Goal: Task Accomplishment & Management: Manage account settings

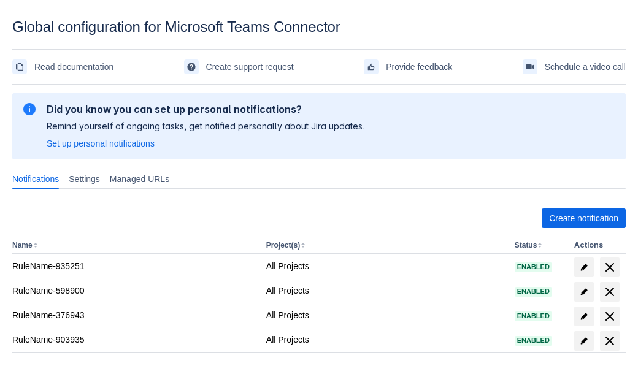
click at [583, 218] on span "Create notification" at bounding box center [583, 219] width 69 height 20
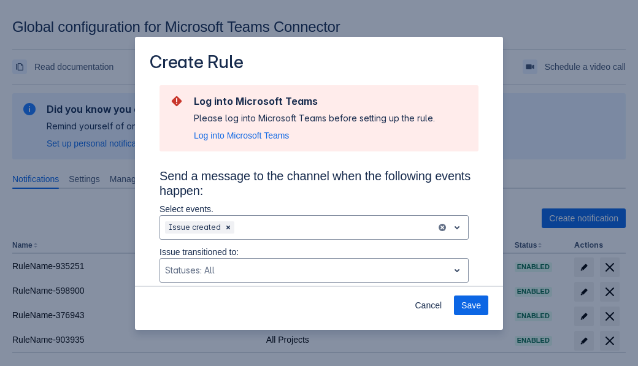
type input "RuleName-302492New Rule (5)"
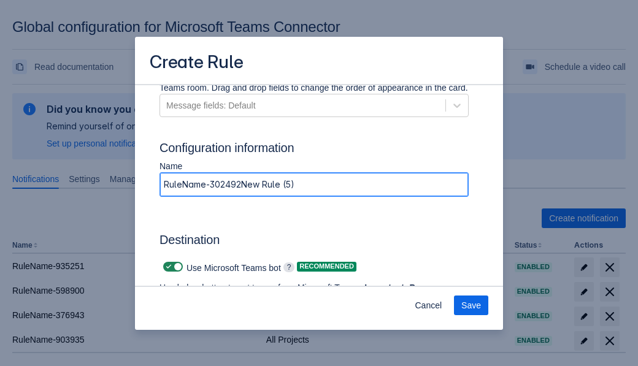
scroll to position [874, 0]
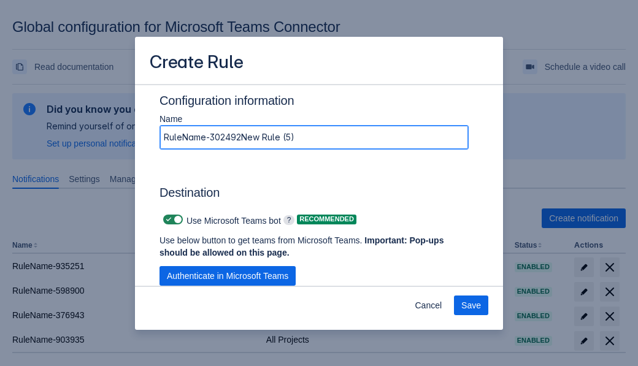
click at [228, 266] on span "Authenticate in Microsoft Teams" at bounding box center [227, 276] width 121 height 20
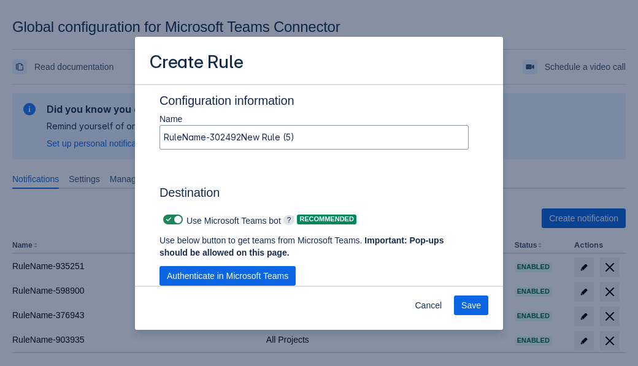
scroll to position [0, 0]
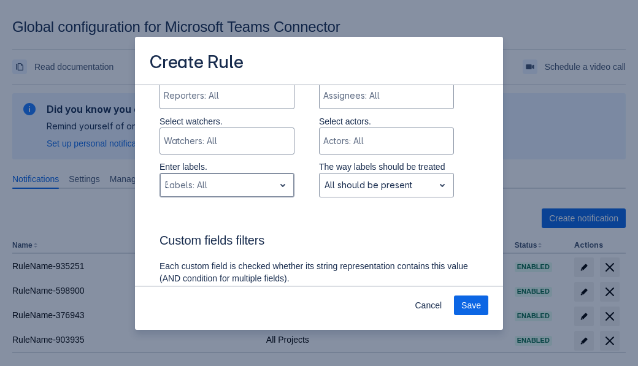
type input "302492_label"
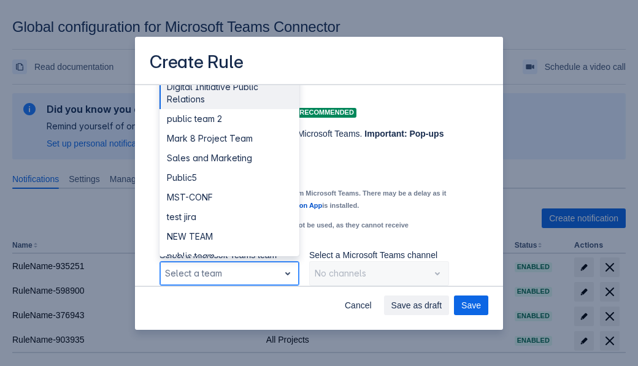
click at [229, 305] on div "Public4" at bounding box center [229, 315] width 140 height 20
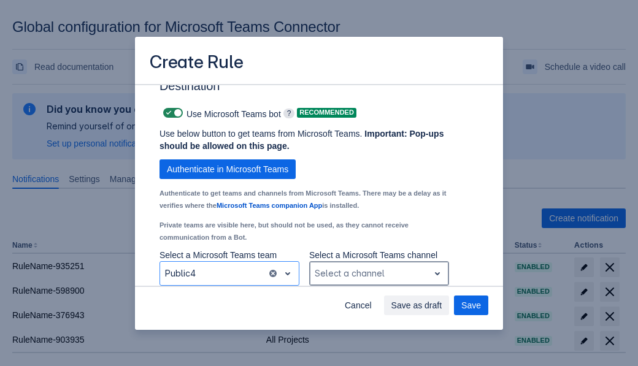
click at [378, 274] on div "Scrollable content" at bounding box center [369, 273] width 109 height 15
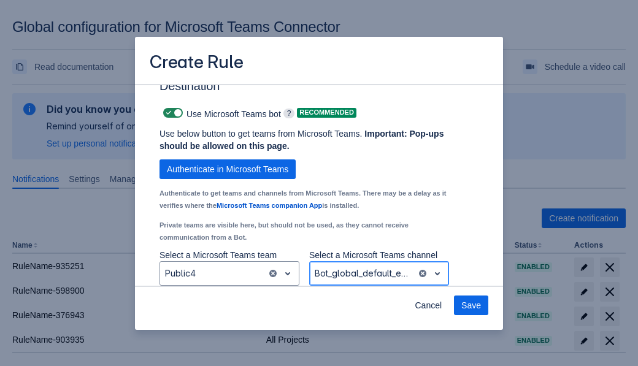
click at [471, 305] on span "Save" at bounding box center [471, 306] width 20 height 20
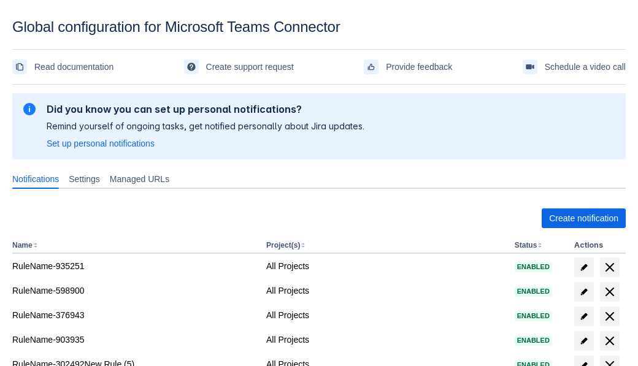
click at [609, 358] on span "delete" at bounding box center [609, 365] width 15 height 15
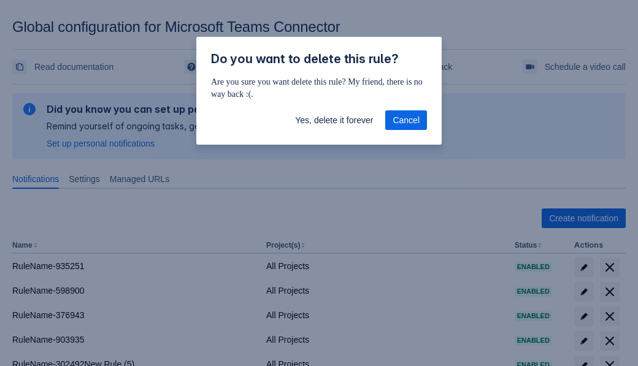
scroll to position [9, 0]
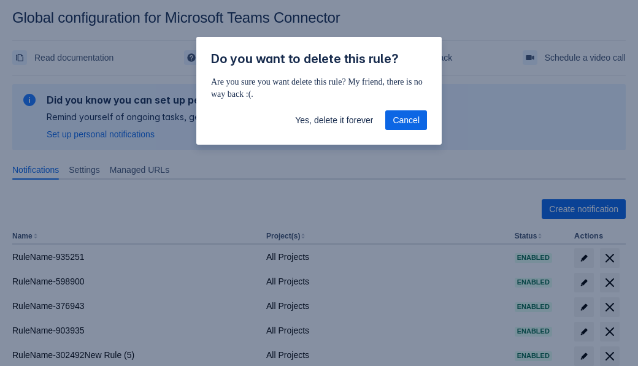
click at [334, 120] on span "Yes, delete it forever" at bounding box center [334, 120] width 78 height 20
